Goal: Navigation & Orientation: Find specific page/section

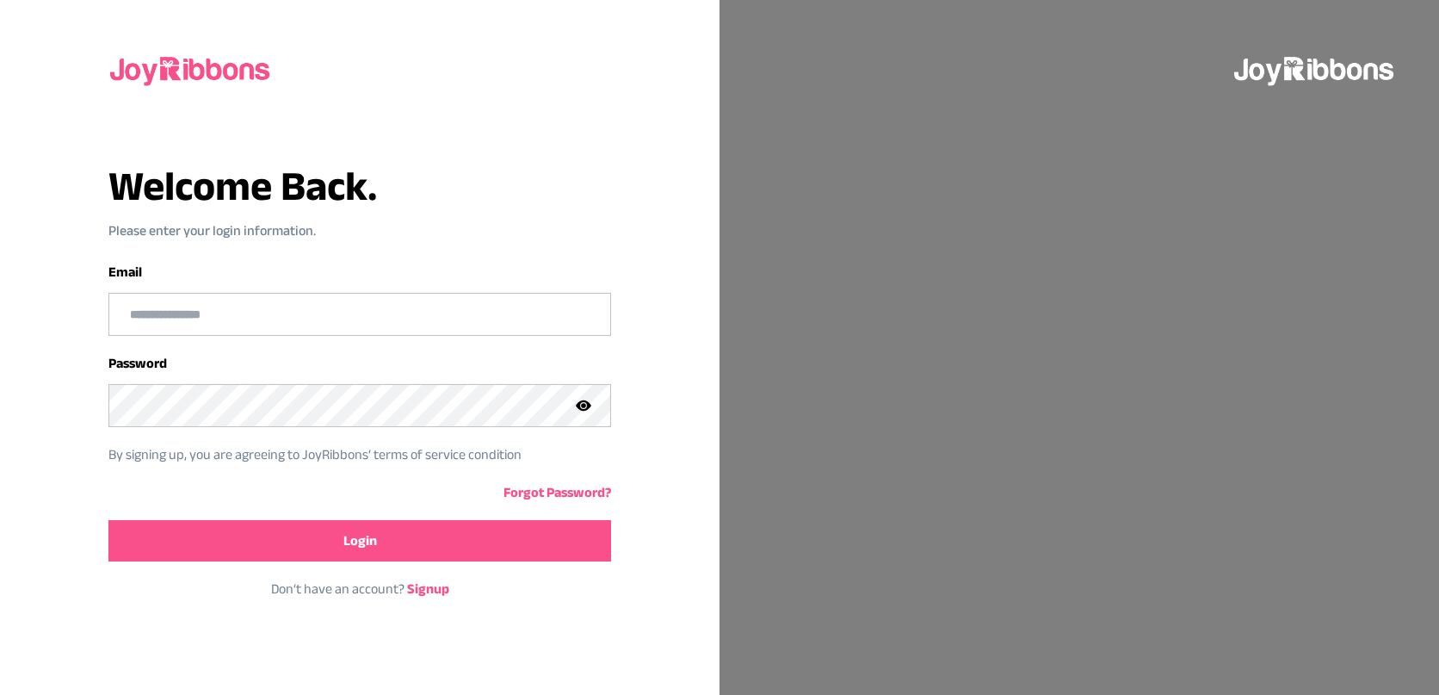
click at [314, 310] on input "email" at bounding box center [359, 314] width 500 height 41
type input "**********"
click at [236, 549] on button "Login" at bounding box center [359, 540] width 502 height 41
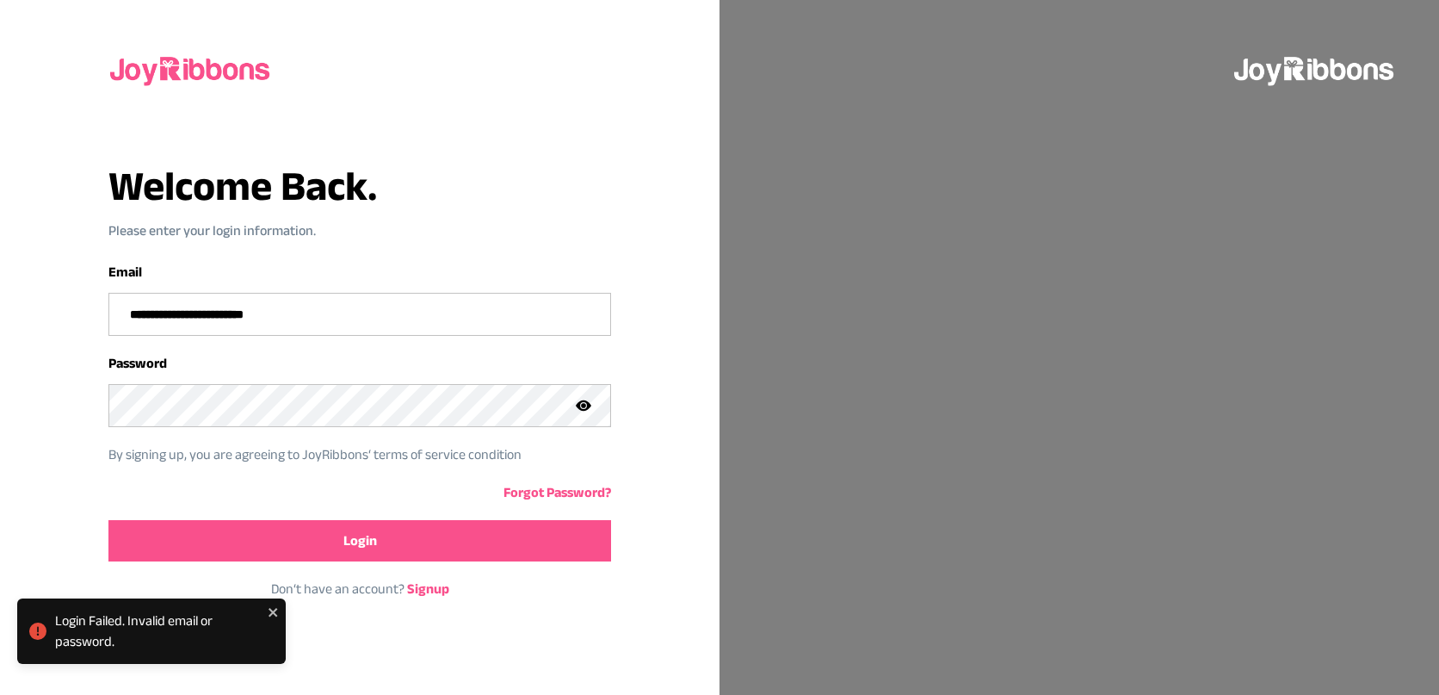
click at [582, 405] on icon at bounding box center [583, 405] width 5 height 5
click at [440, 545] on button "Login" at bounding box center [359, 540] width 502 height 41
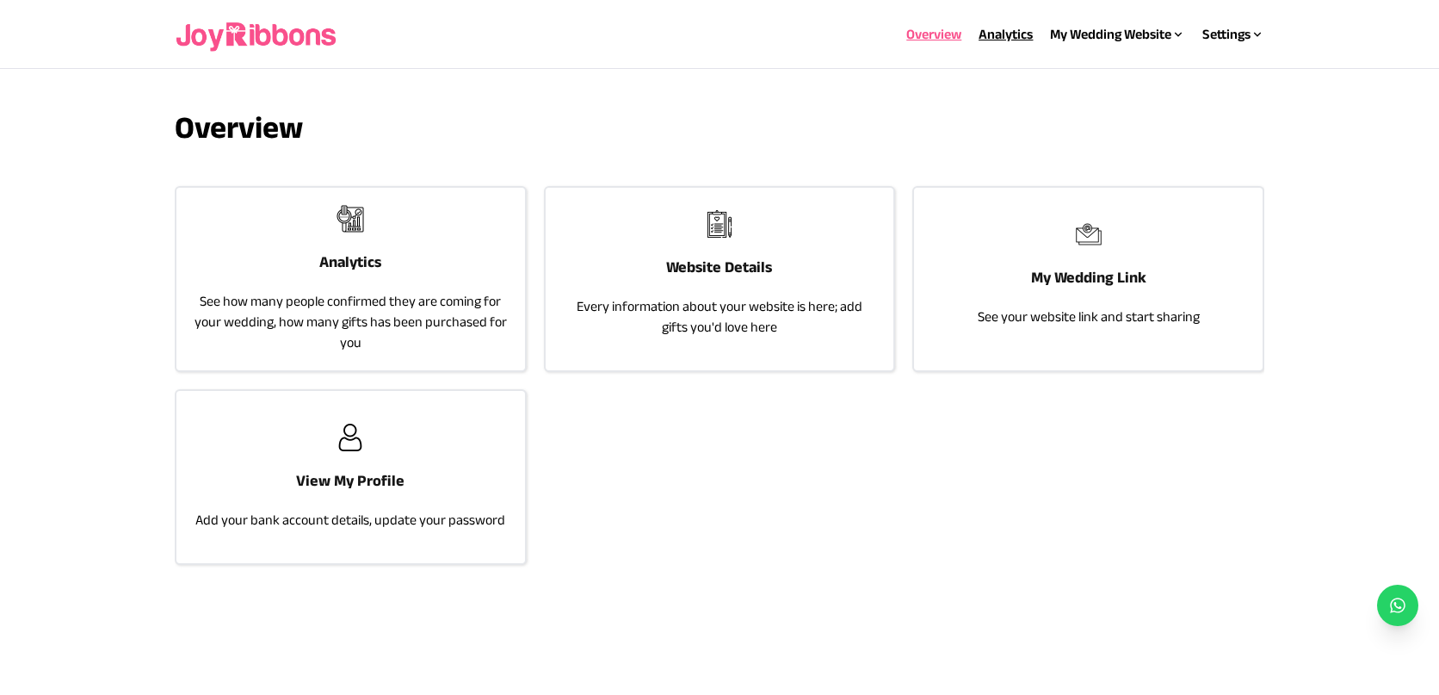
click at [1014, 37] on link "Analytics" at bounding box center [1006, 34] width 54 height 15
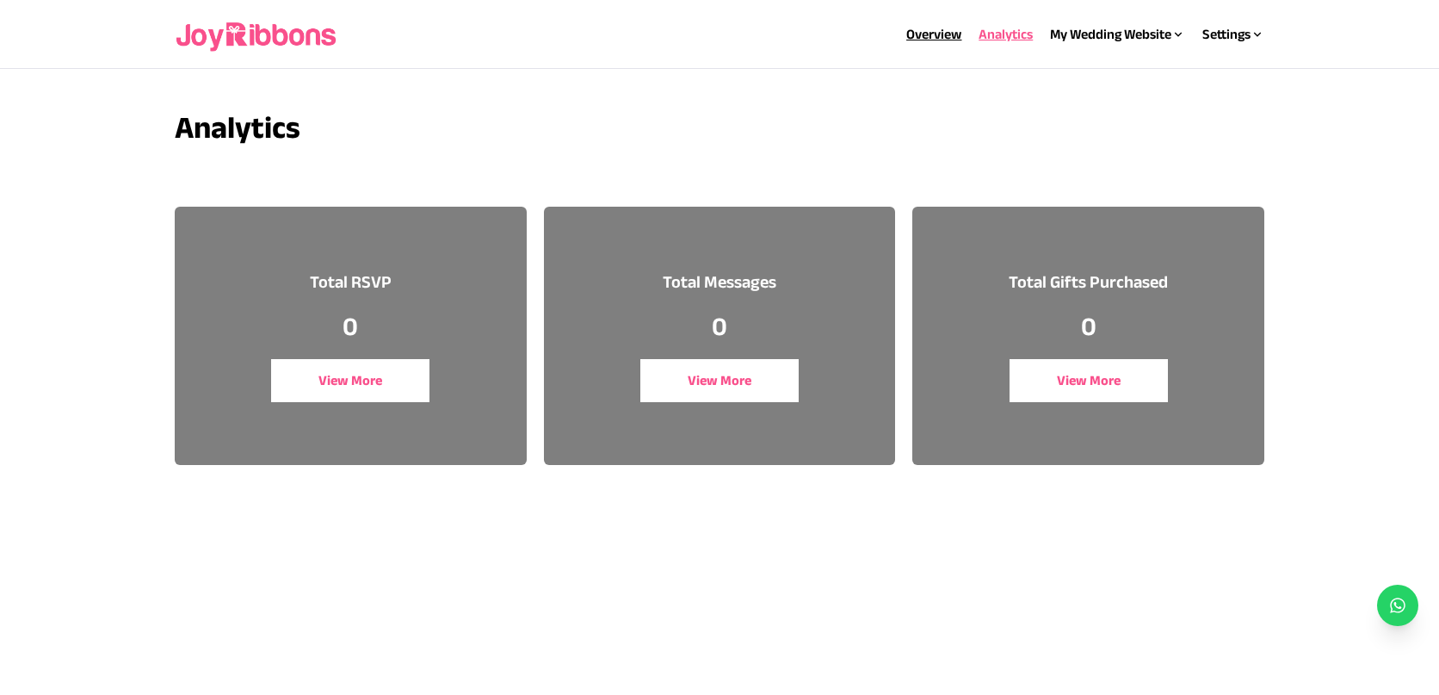
click at [952, 34] on link "Overview" at bounding box center [934, 34] width 55 height 15
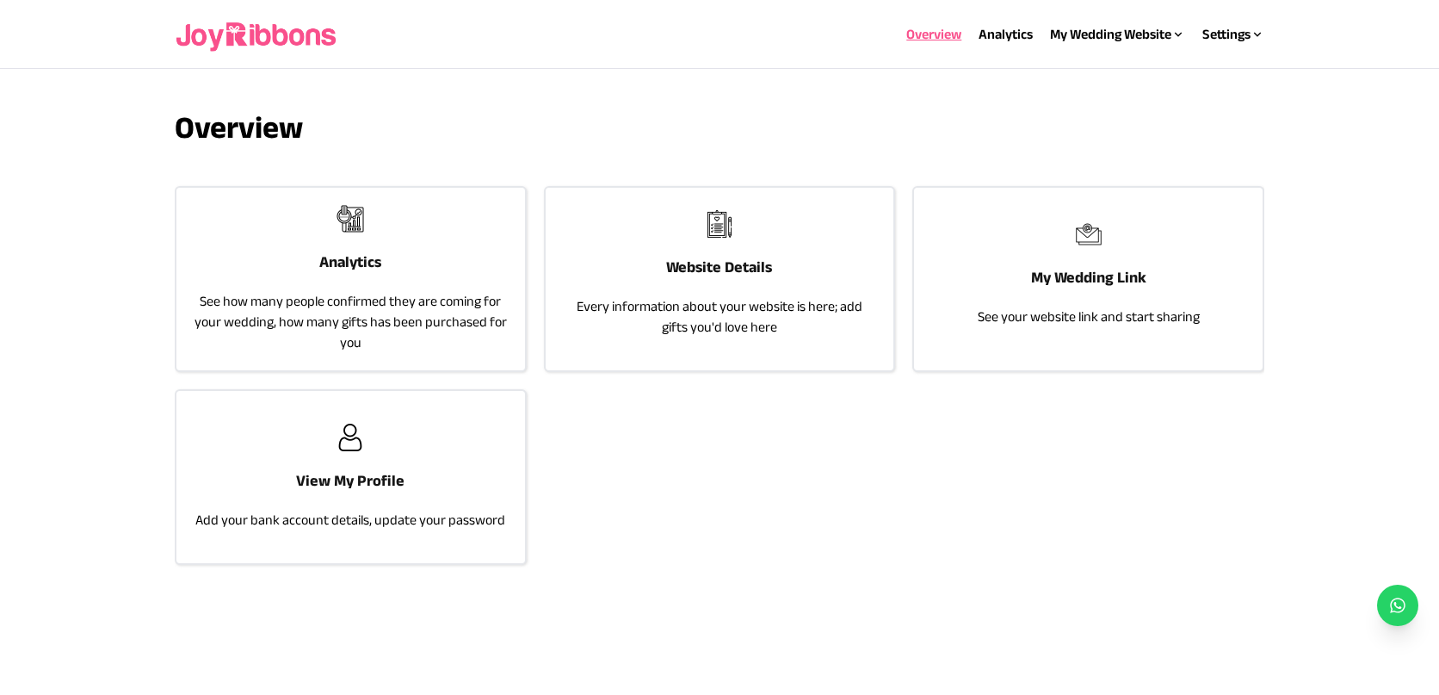
click at [872, 125] on h3 "Overview" at bounding box center [720, 127] width 1091 height 34
click at [411, 245] on div "Analytics See how many people confirmed they are coming for your wedding, how m…" at bounding box center [350, 279] width 349 height 183
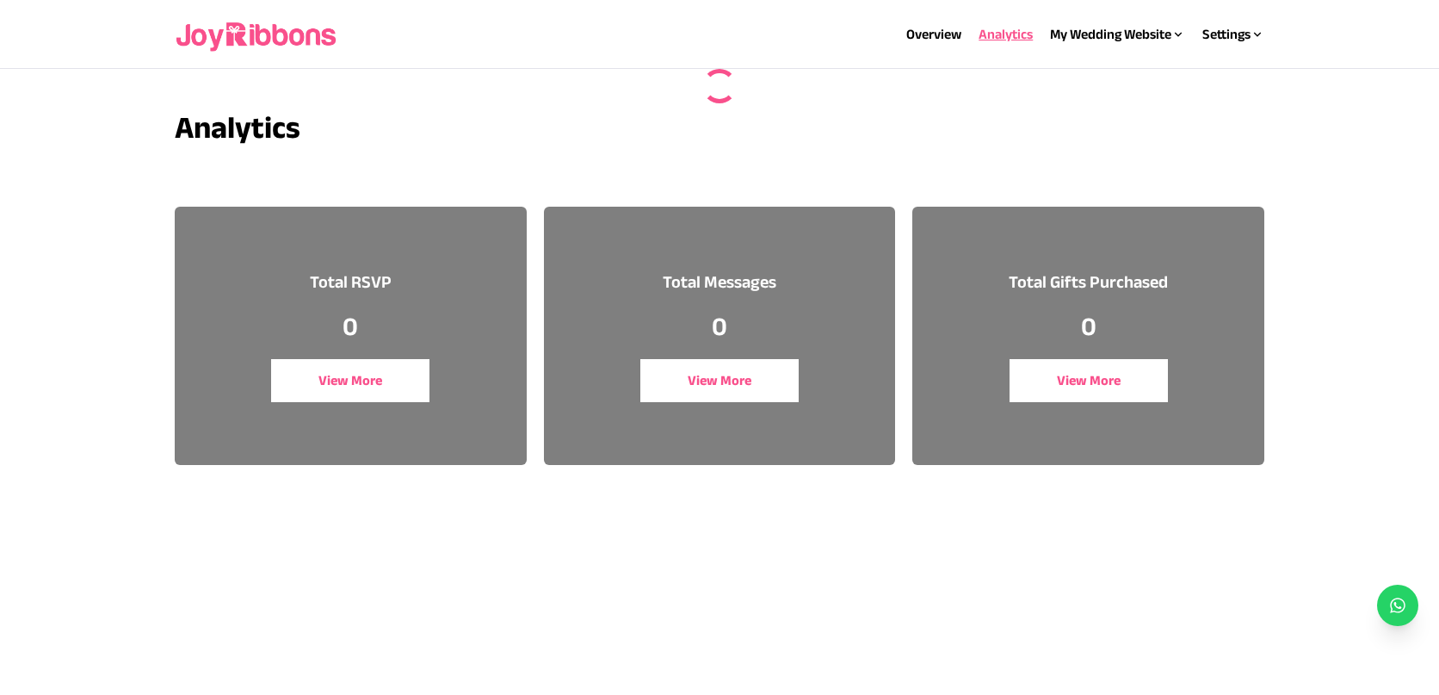
click at [411, 245] on div "Total RSVP 0 View More" at bounding box center [351, 336] width 352 height 258
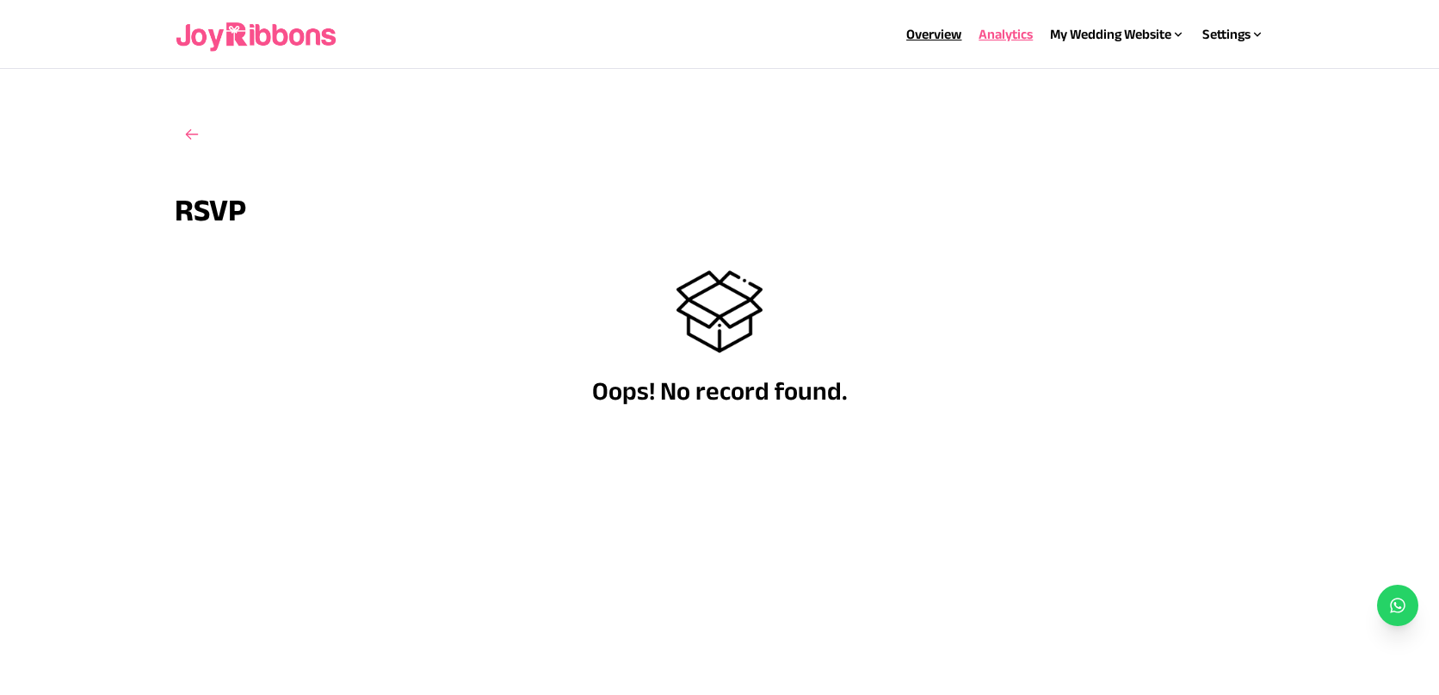
click at [933, 40] on link "Overview" at bounding box center [934, 34] width 55 height 15
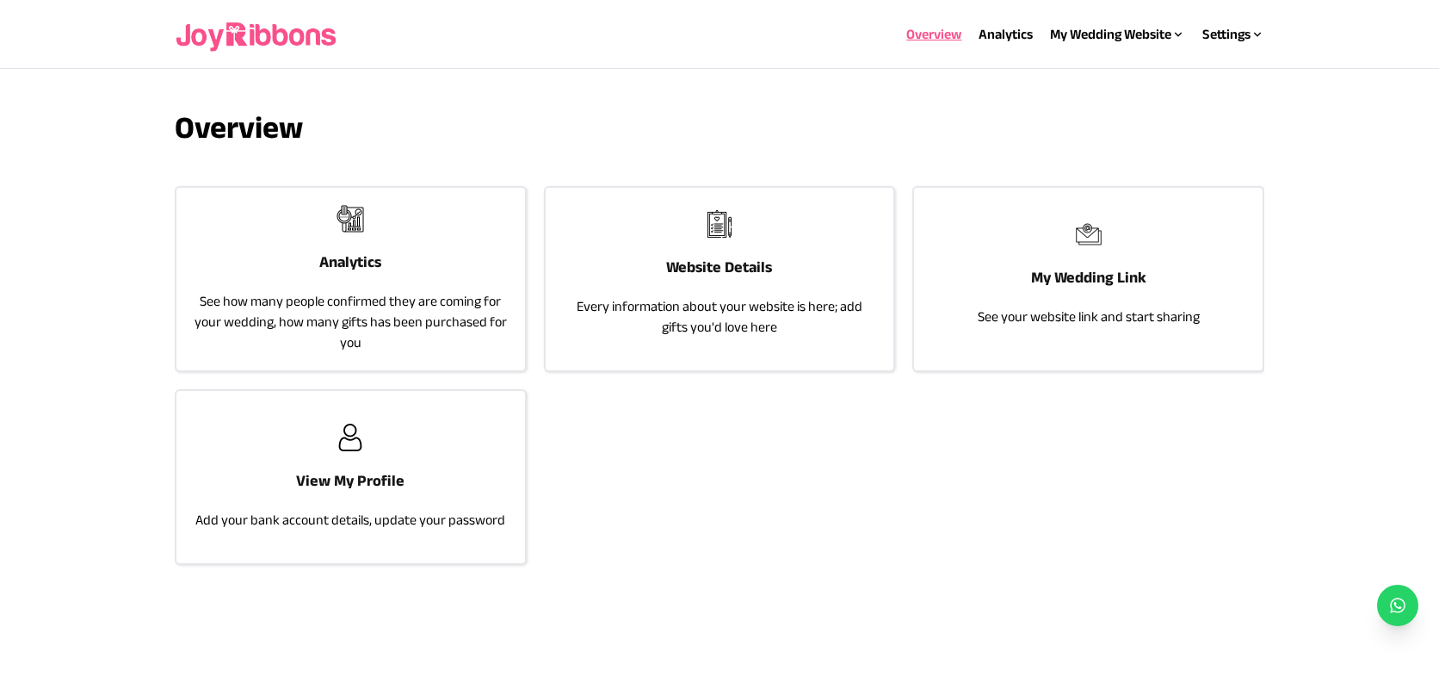
click at [763, 259] on h3 "Website Details" at bounding box center [719, 267] width 106 height 24
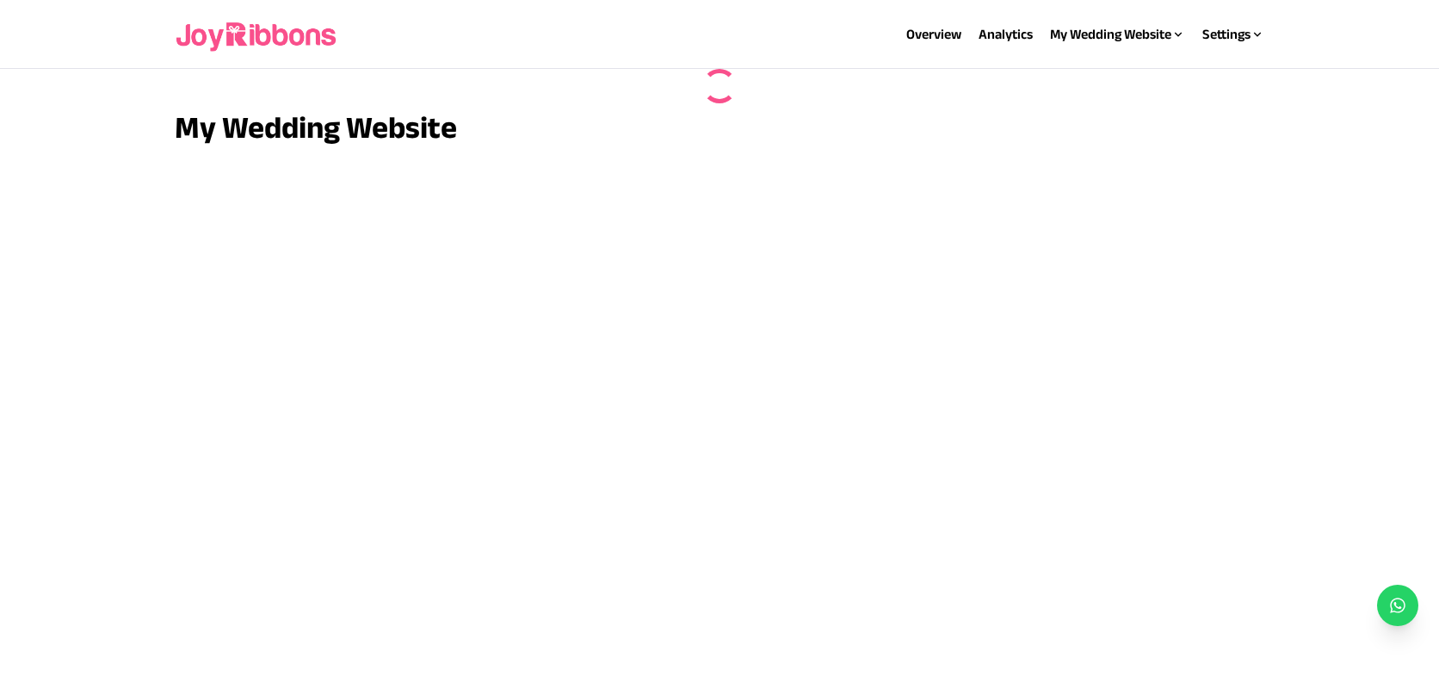
click at [763, 259] on div "My Wedding Website" at bounding box center [720, 336] width 1091 height 452
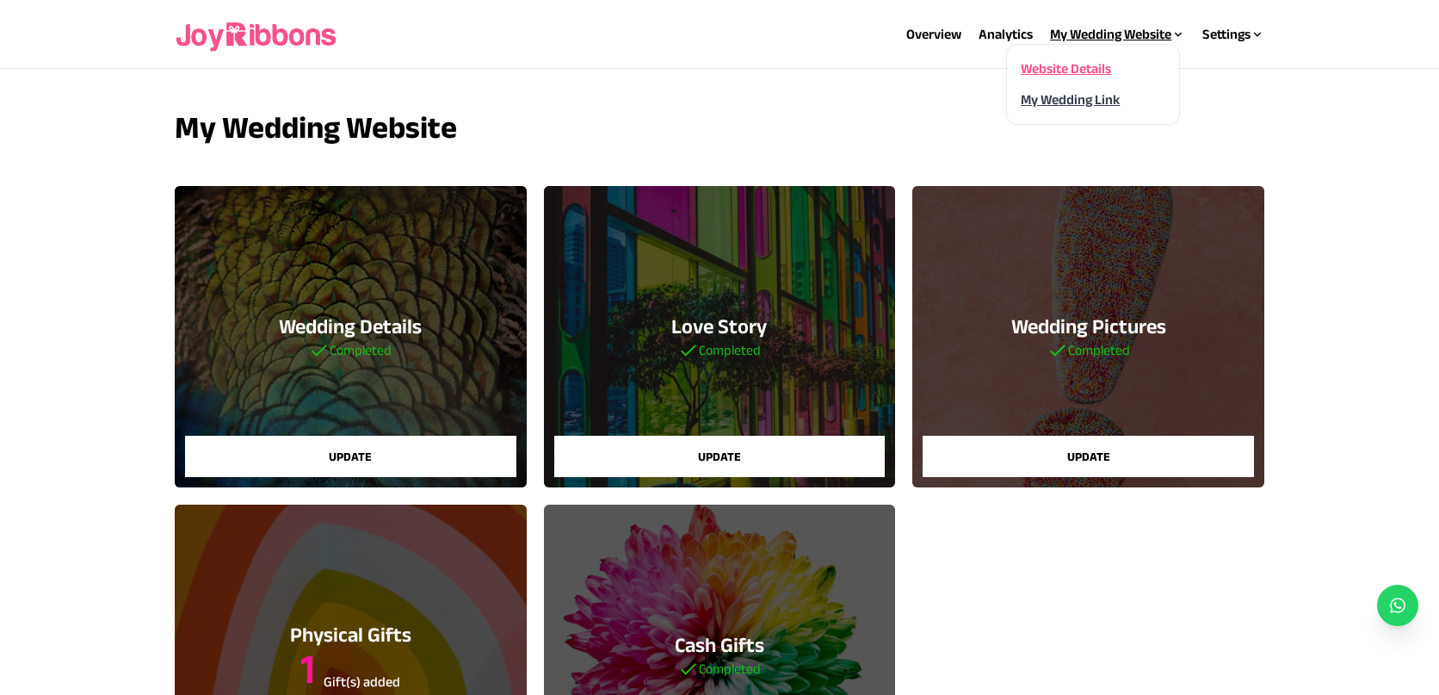
click at [1089, 103] on link "My Wedding Link" at bounding box center [1070, 99] width 99 height 15
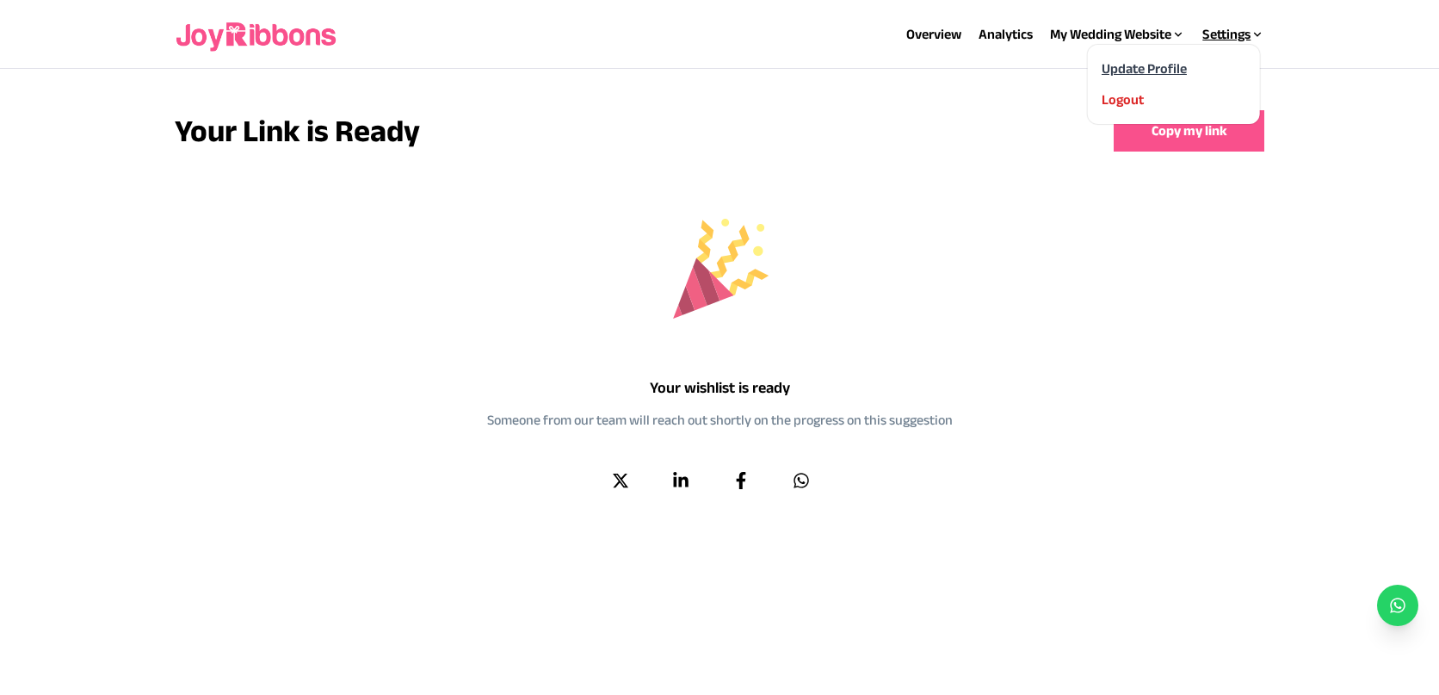
click at [1180, 62] on link "Update Profile" at bounding box center [1144, 68] width 85 height 15
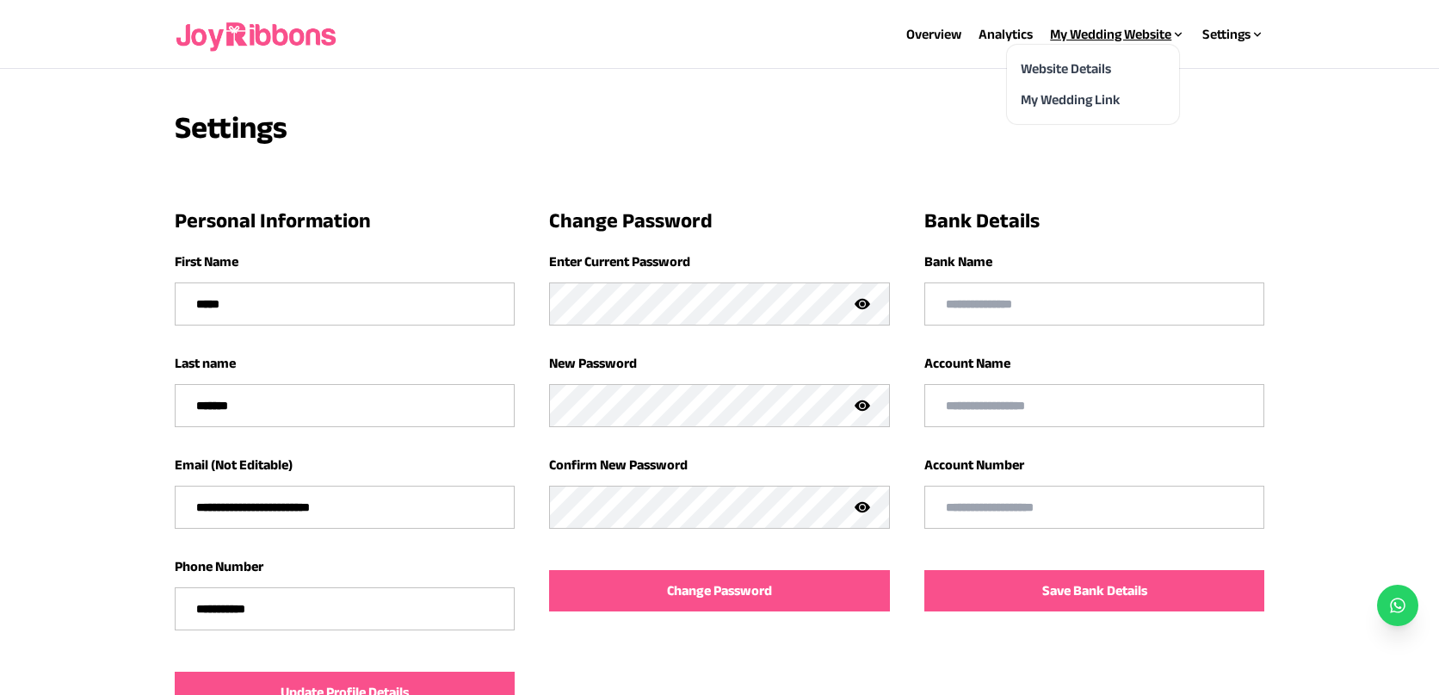
click at [1179, 32] on icon at bounding box center [1179, 35] width 14 height 14
click at [1112, 67] on div "Website Details" at bounding box center [1093, 69] width 145 height 21
click at [1094, 70] on link "Website Details" at bounding box center [1066, 68] width 90 height 15
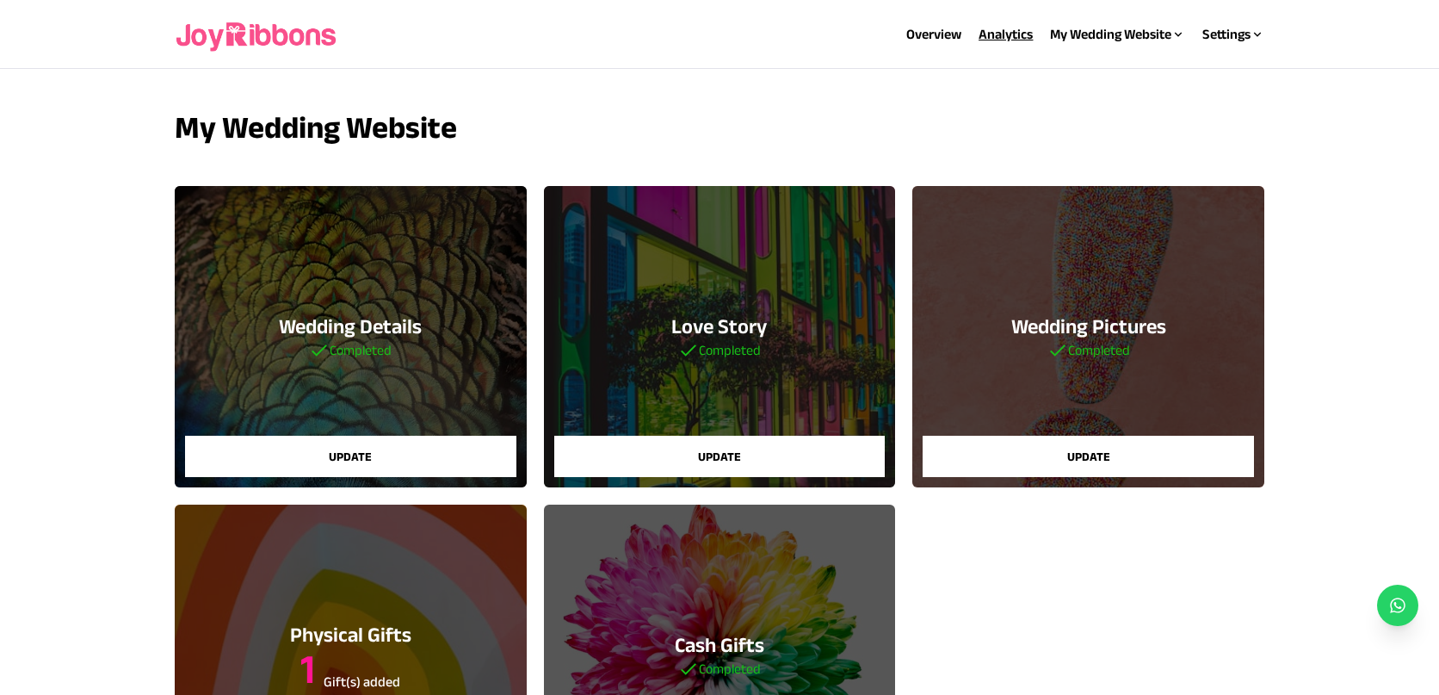
click at [1014, 35] on link "Analytics" at bounding box center [1006, 34] width 54 height 15
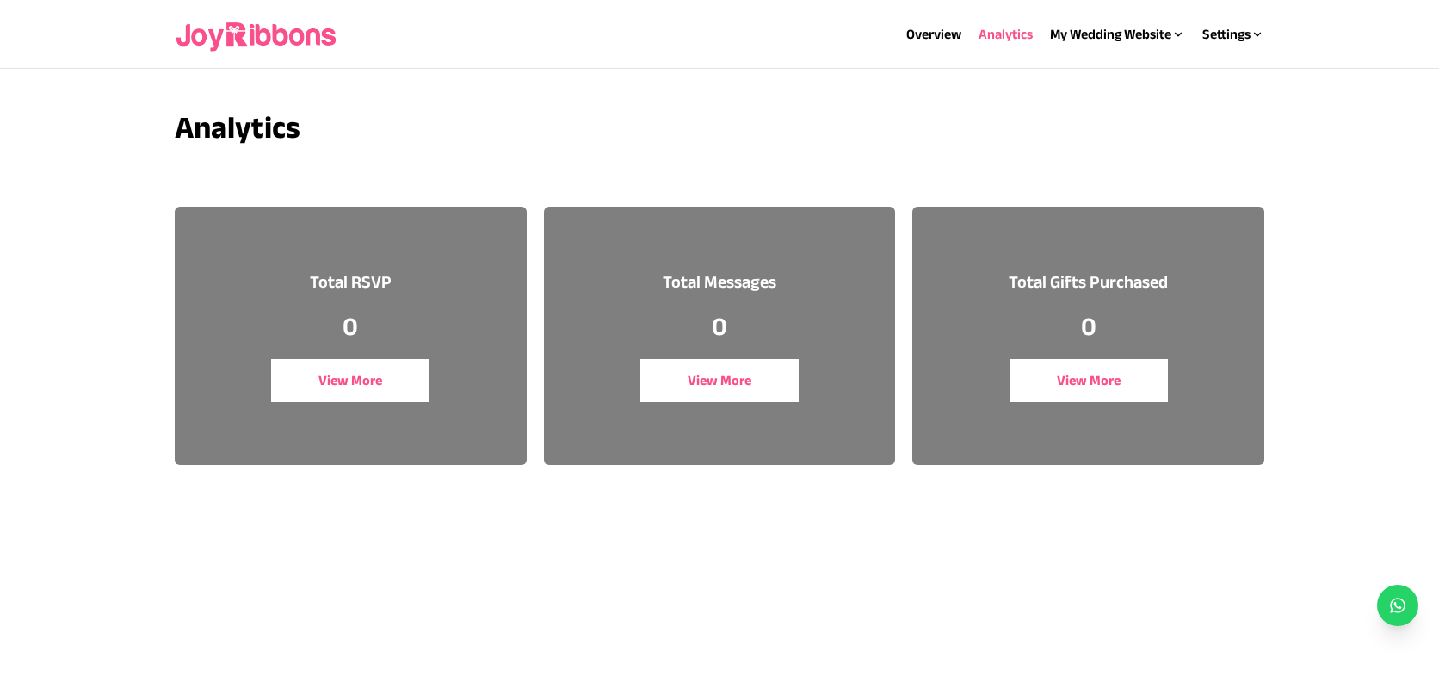
click at [368, 379] on button "View More" at bounding box center [350, 380] width 158 height 43
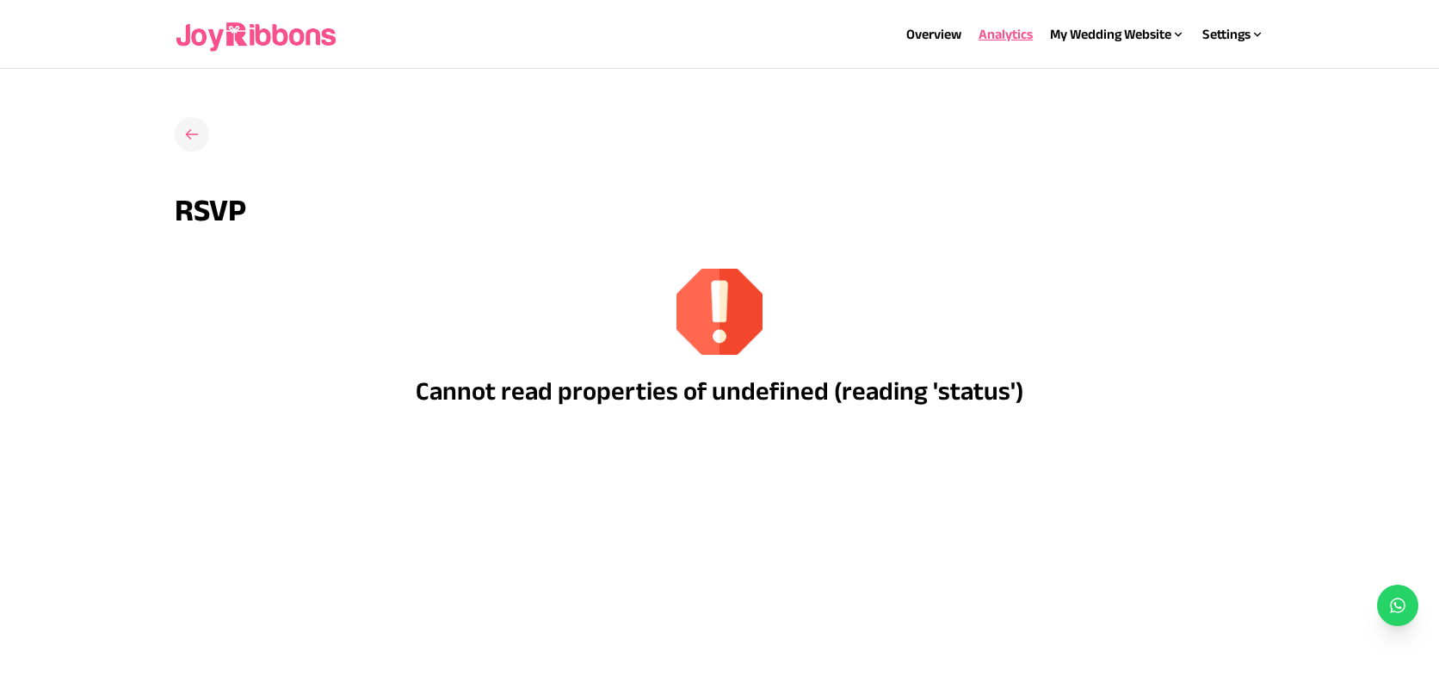
click at [195, 135] on icon at bounding box center [191, 134] width 17 height 17
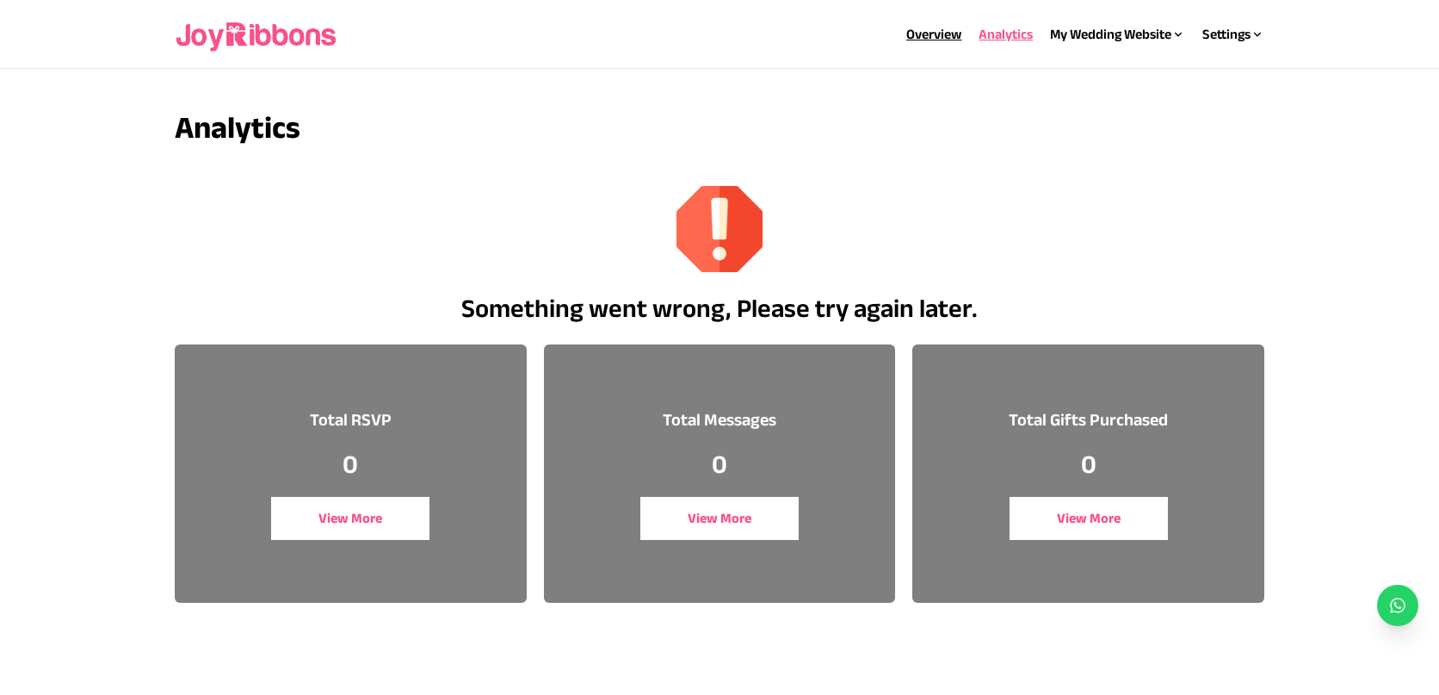
click at [937, 39] on link "Overview" at bounding box center [934, 34] width 55 height 15
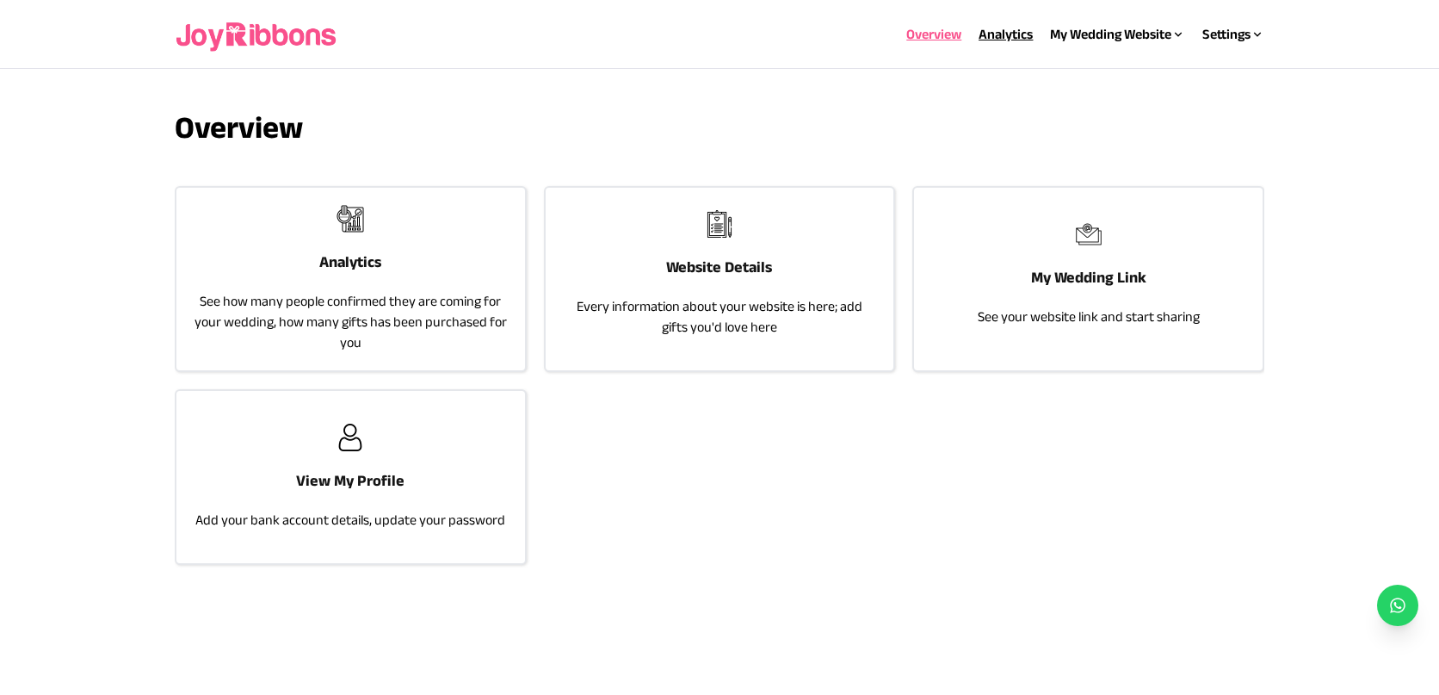
click at [1006, 35] on link "Analytics" at bounding box center [1006, 34] width 54 height 15
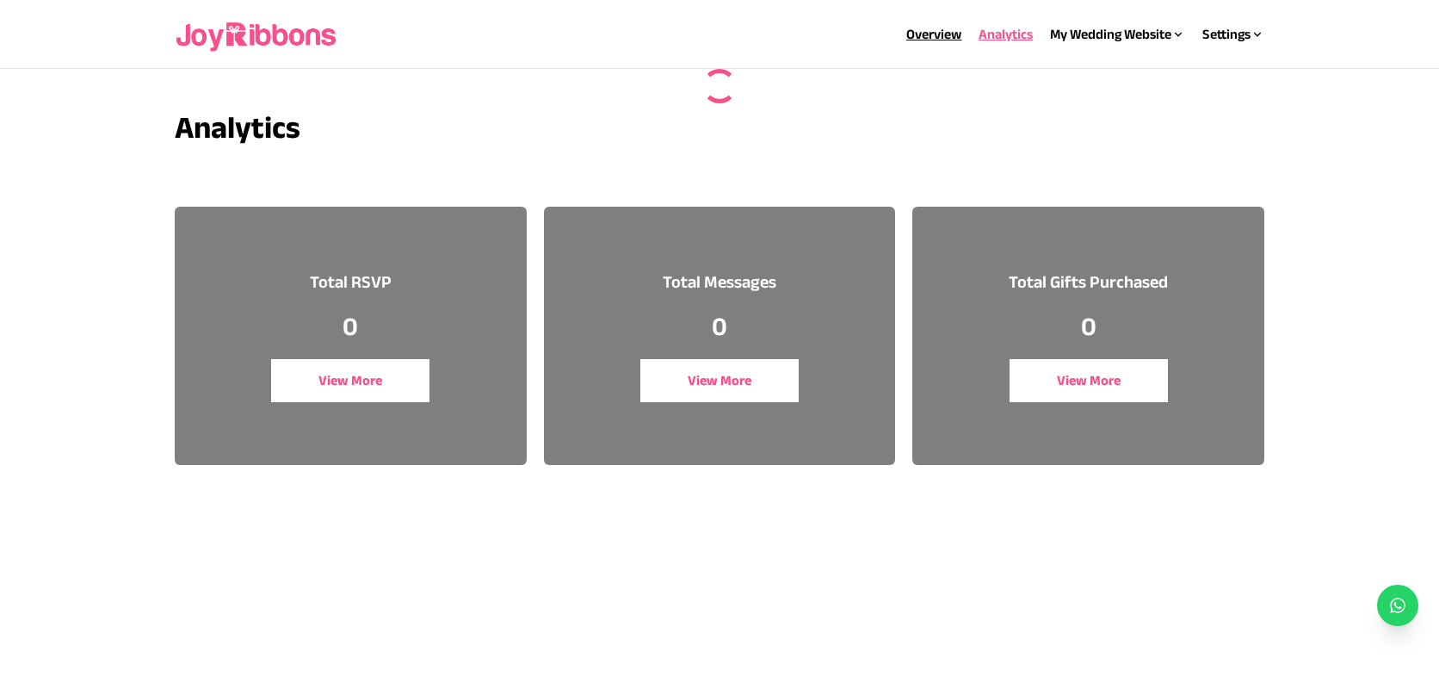
click at [933, 40] on link "Overview" at bounding box center [934, 34] width 55 height 15
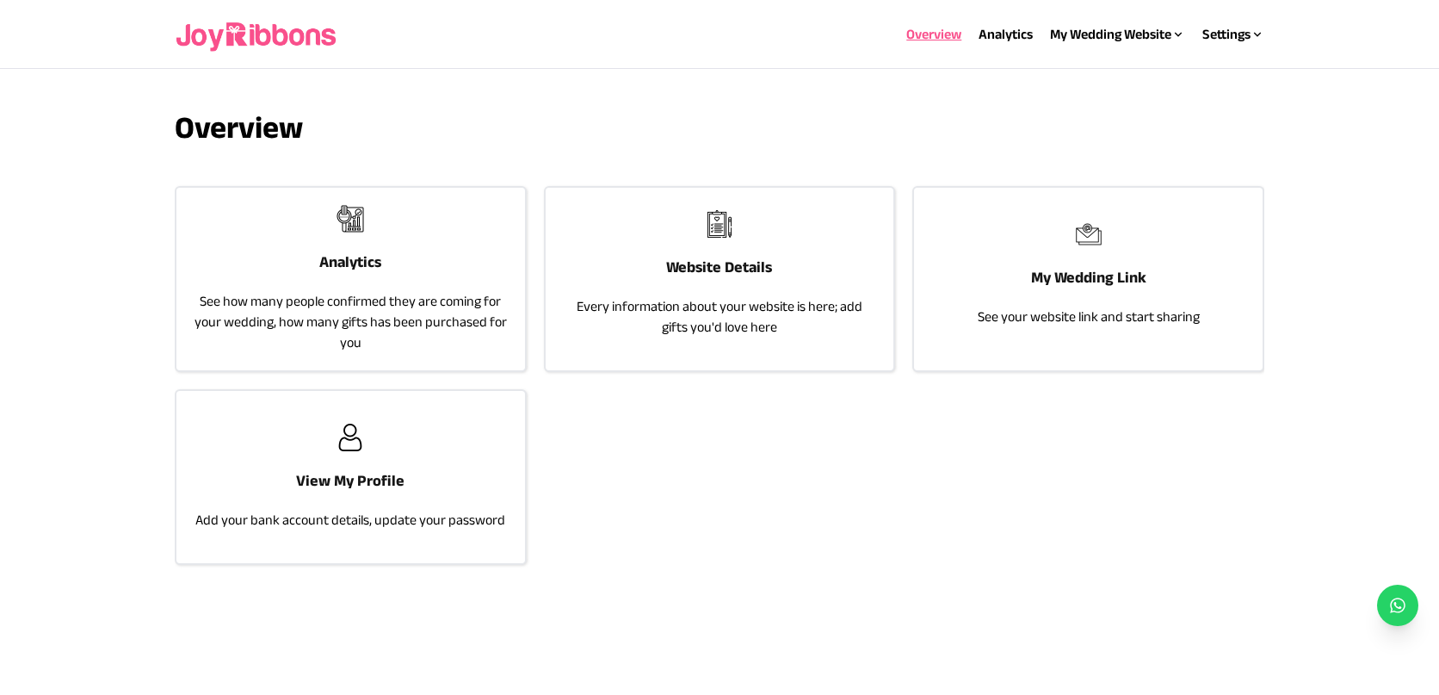
click at [765, 230] on div "Website Details Every information about your website is here; add gifts you'd l…" at bounding box center [720, 274] width 349 height 172
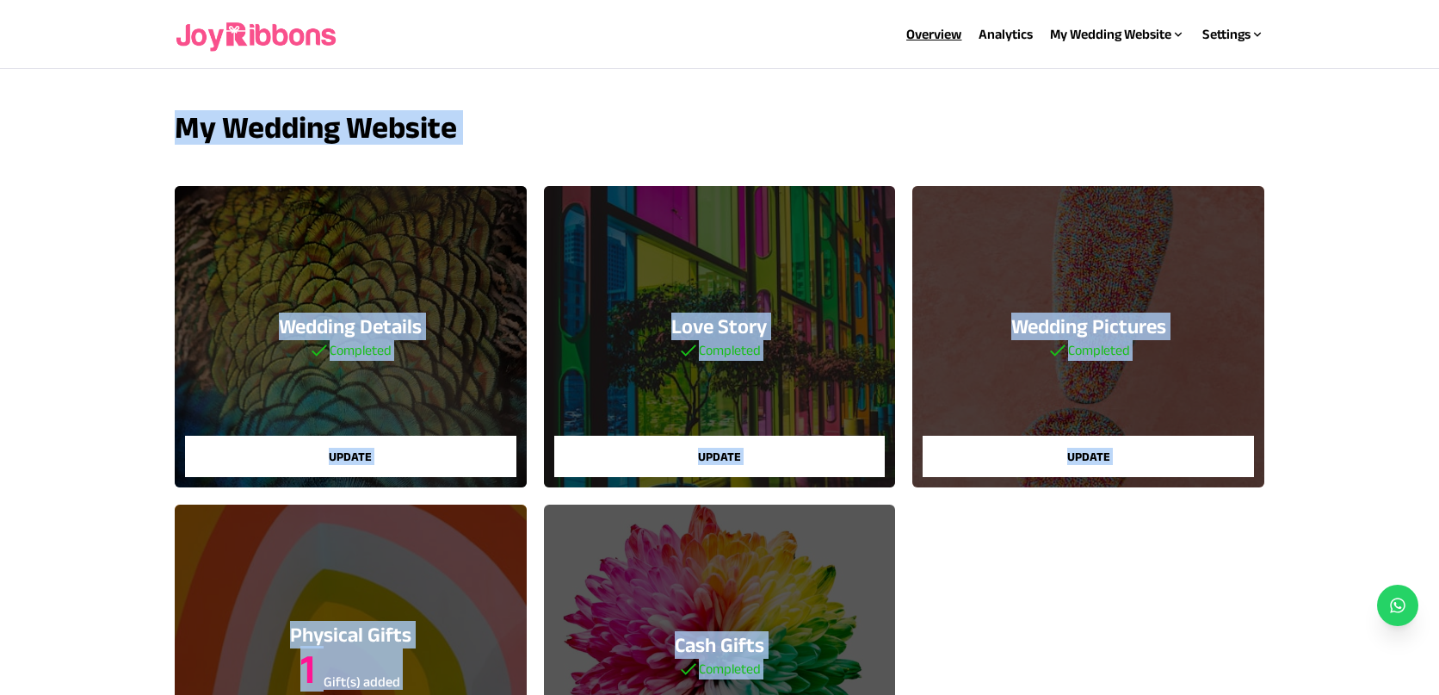
click at [924, 35] on link "Overview" at bounding box center [934, 34] width 55 height 15
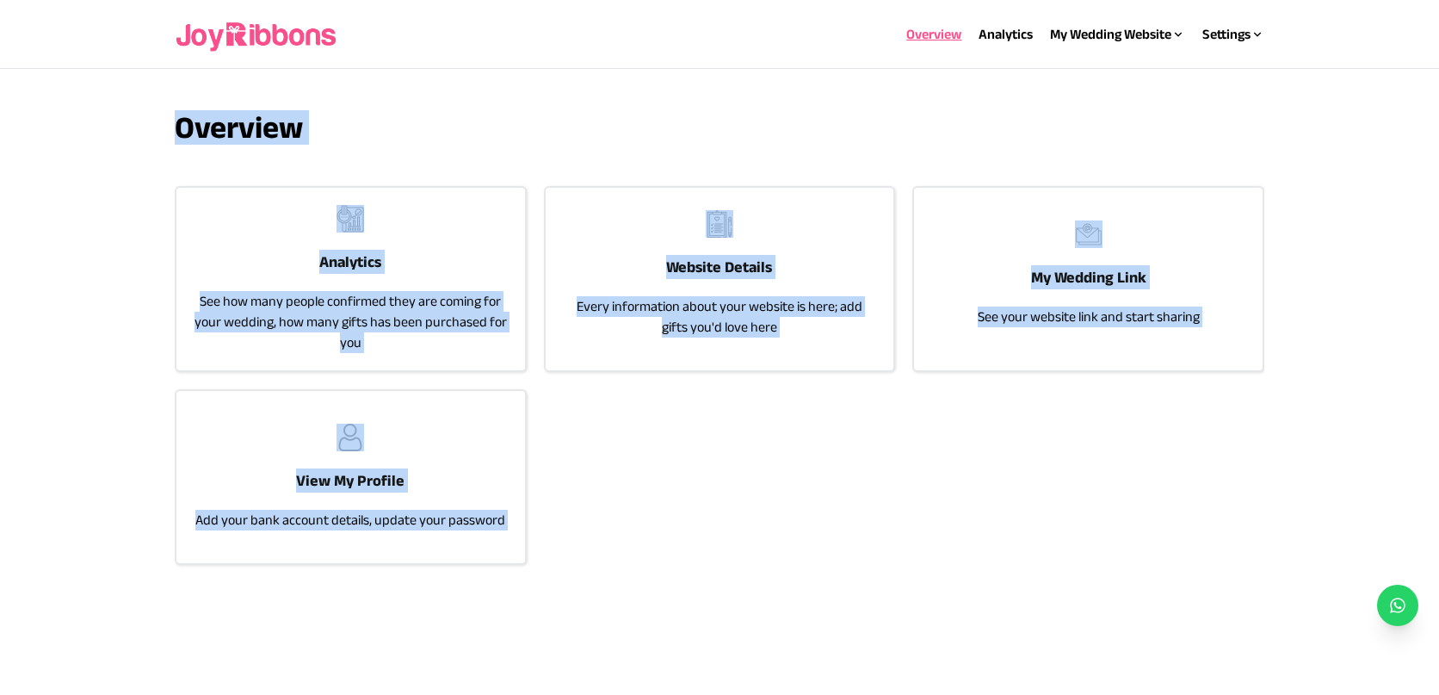
click at [783, 251] on div "Website Details Every information about your website is here; add gifts you'd l…" at bounding box center [720, 274] width 349 height 172
click at [1015, 27] on link "Analytics" at bounding box center [1006, 34] width 54 height 15
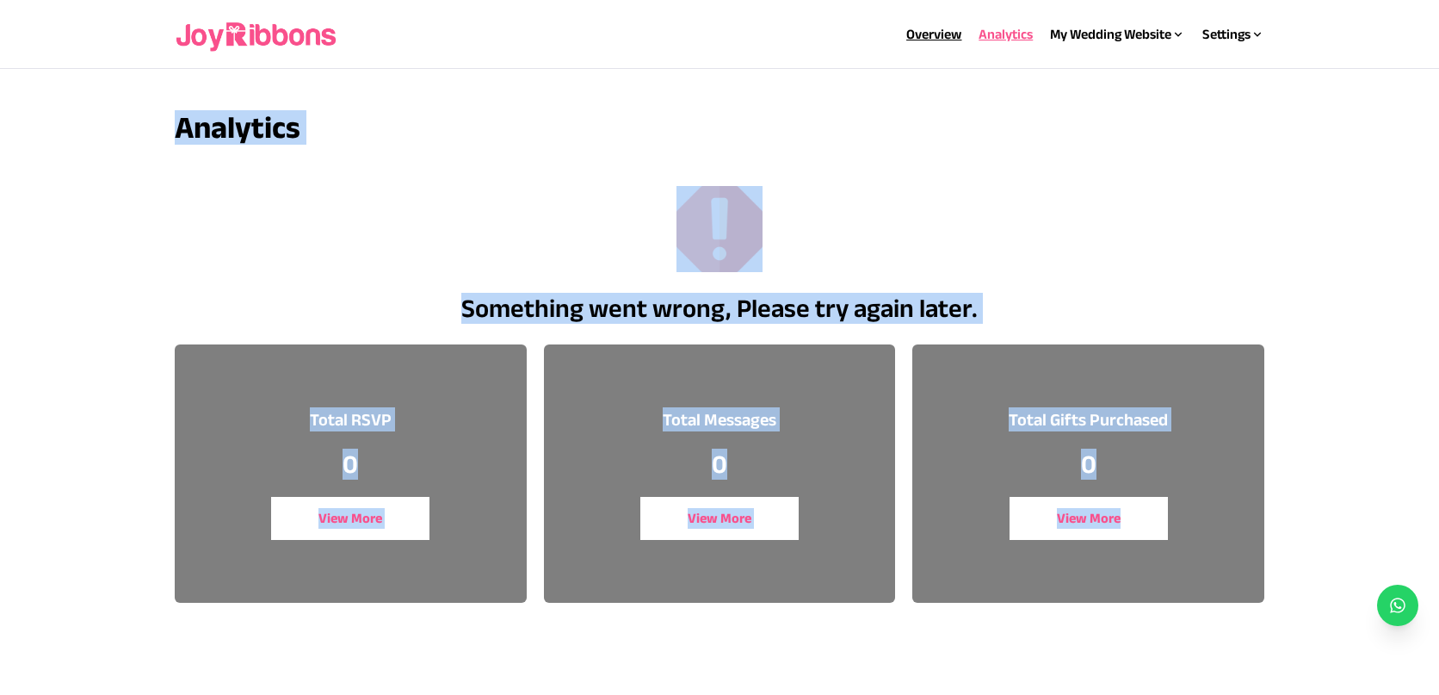
click at [942, 41] on link "Overview" at bounding box center [934, 34] width 55 height 15
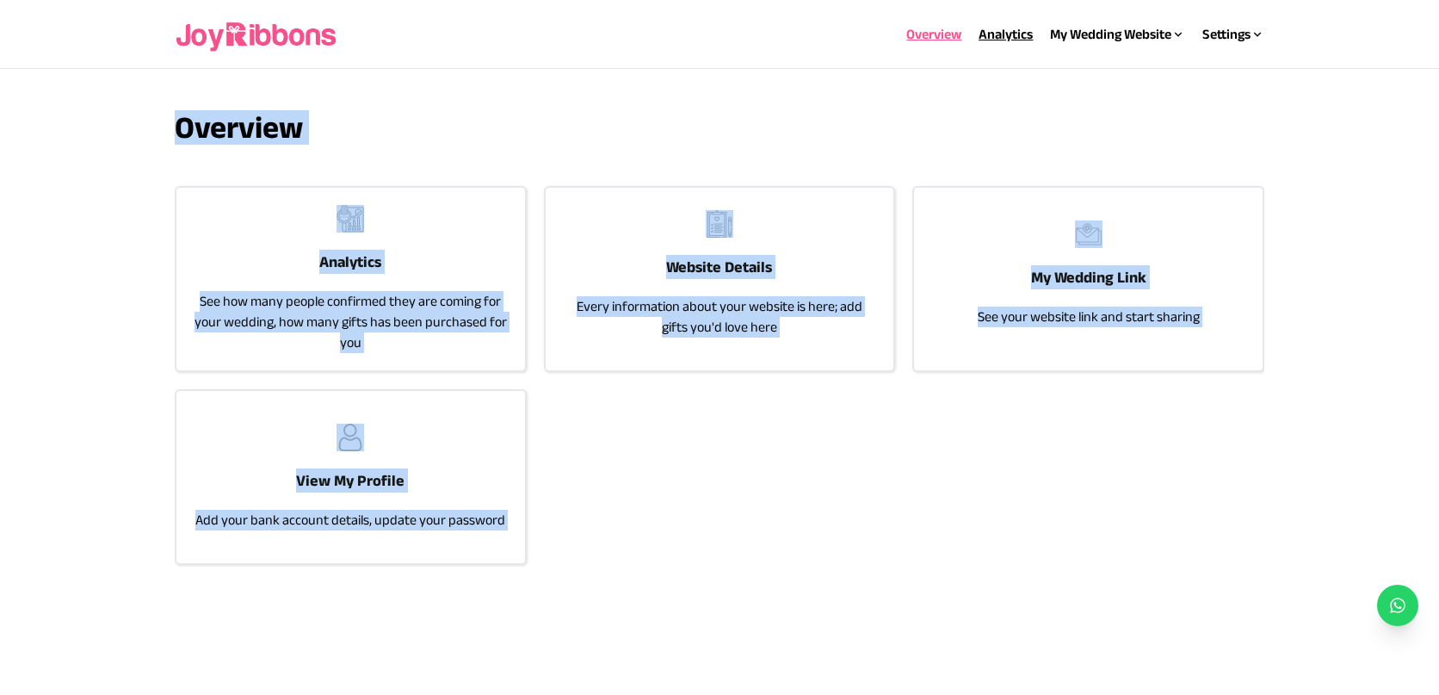
click at [1006, 40] on link "Analytics" at bounding box center [1006, 34] width 54 height 15
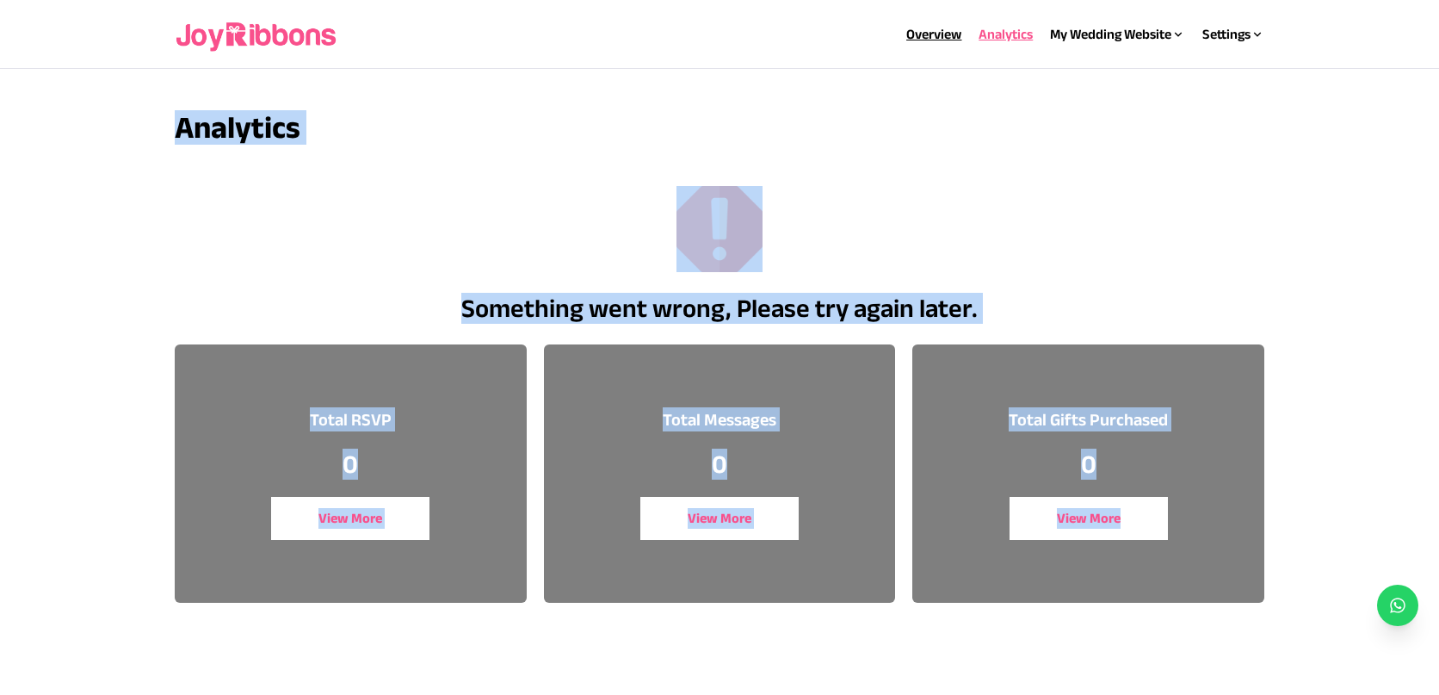
click at [931, 33] on link "Overview" at bounding box center [934, 34] width 55 height 15
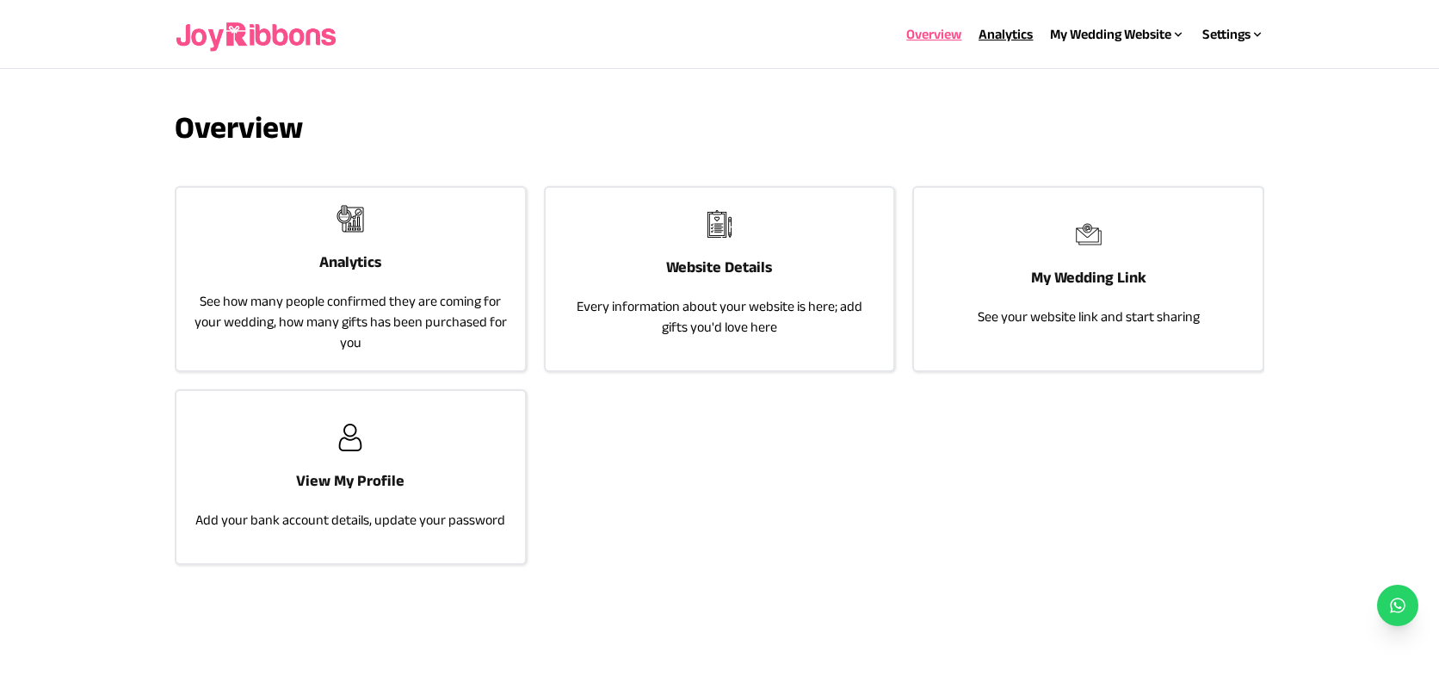
click at [992, 26] on div "Analytics" at bounding box center [1006, 34] width 54 height 21
click at [997, 38] on link "Analytics" at bounding box center [1006, 34] width 54 height 15
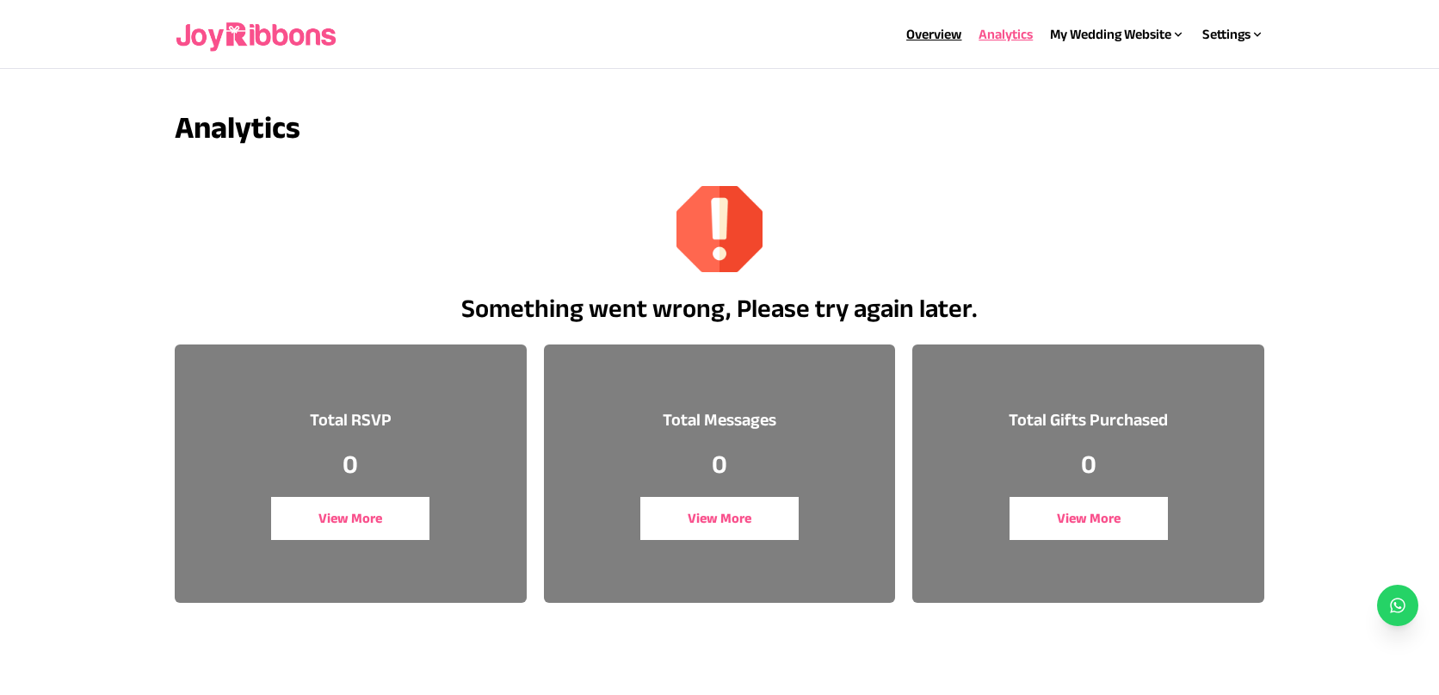
click at [942, 38] on link "Overview" at bounding box center [934, 34] width 55 height 15
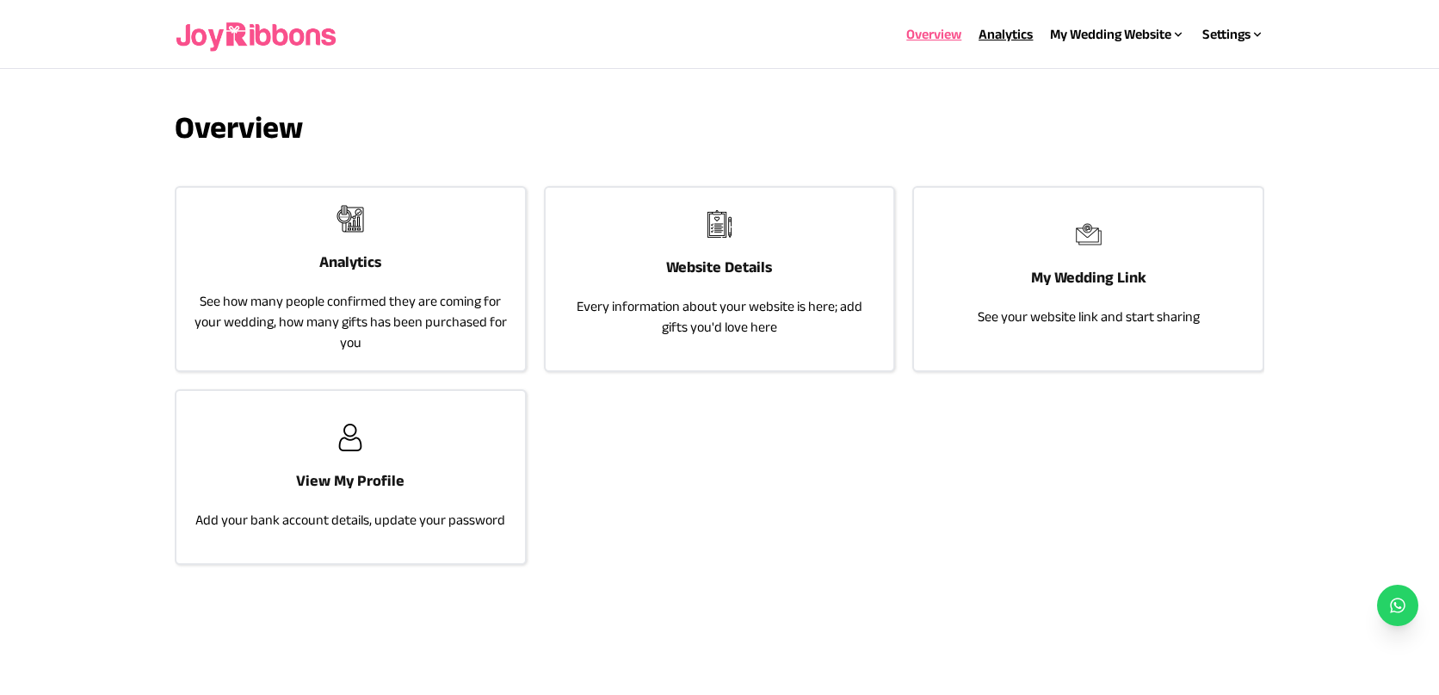
click at [994, 31] on link "Analytics" at bounding box center [1006, 34] width 54 height 15
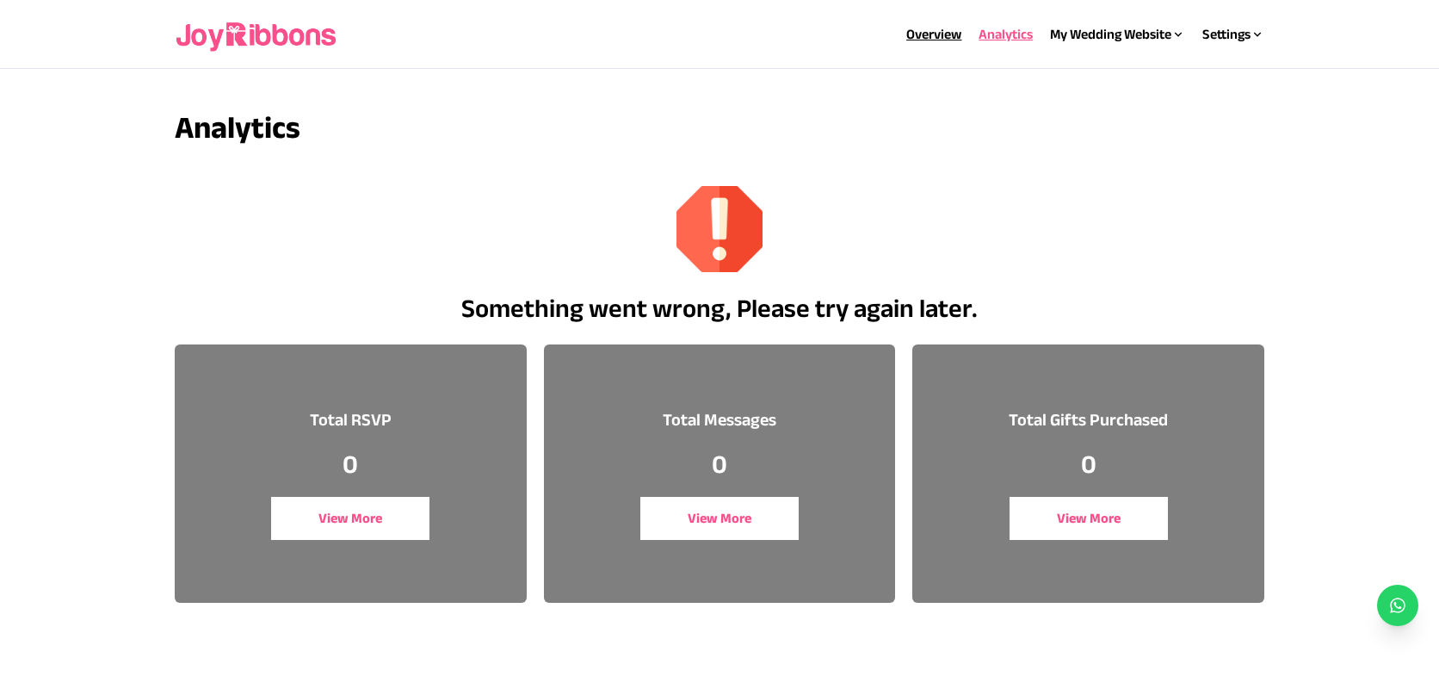
click at [939, 36] on link "Overview" at bounding box center [934, 34] width 55 height 15
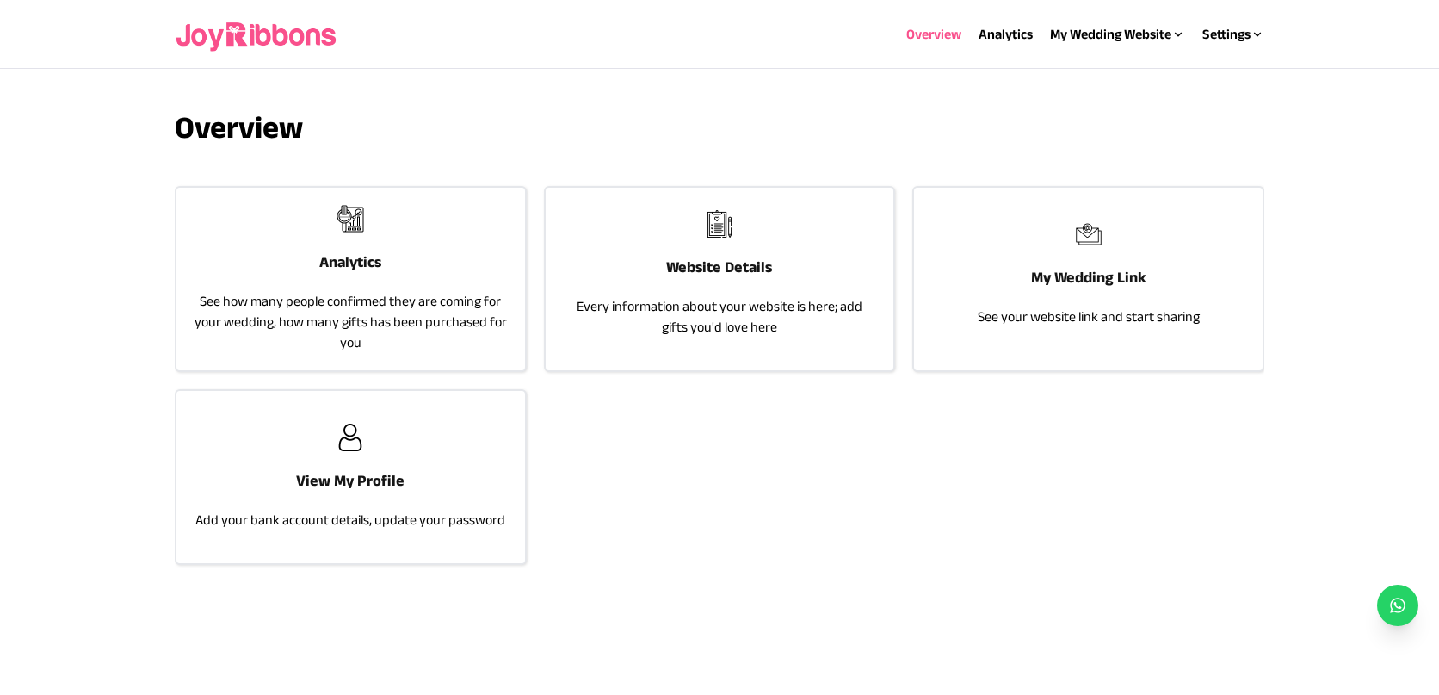
click at [1009, 117] on h3 "Overview" at bounding box center [720, 127] width 1091 height 34
click at [1008, 117] on h3 "Overview" at bounding box center [720, 127] width 1091 height 34
click at [914, 14] on div "Overview Analytics My Wedding Website Website Details My Wedding Link Settings …" at bounding box center [720, 34] width 1091 height 55
